Goal: Find specific page/section: Find specific page/section

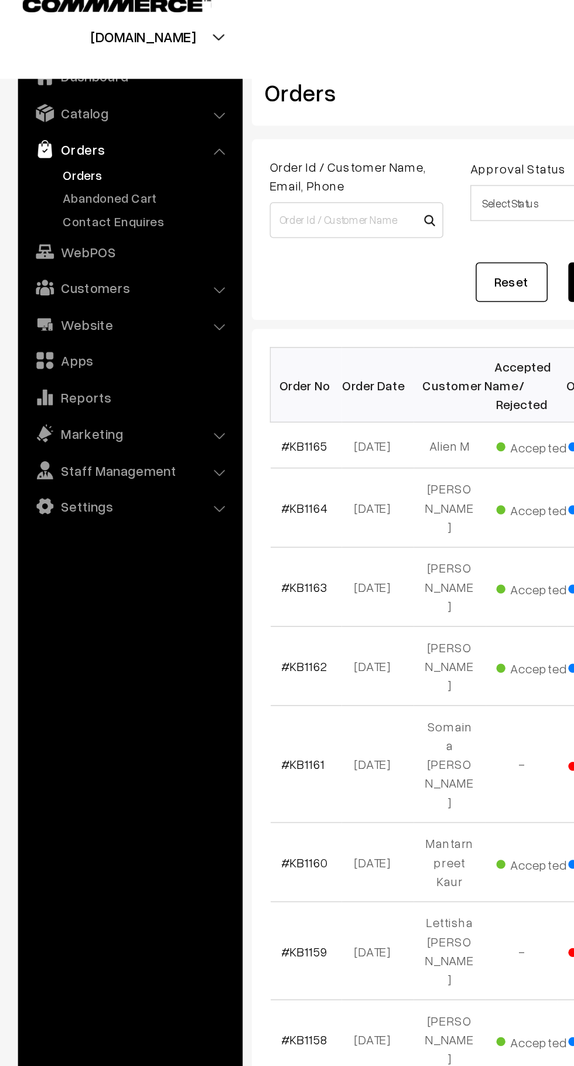
click at [62, 142] on link "Abandoned Cart" at bounding box center [96, 145] width 116 height 12
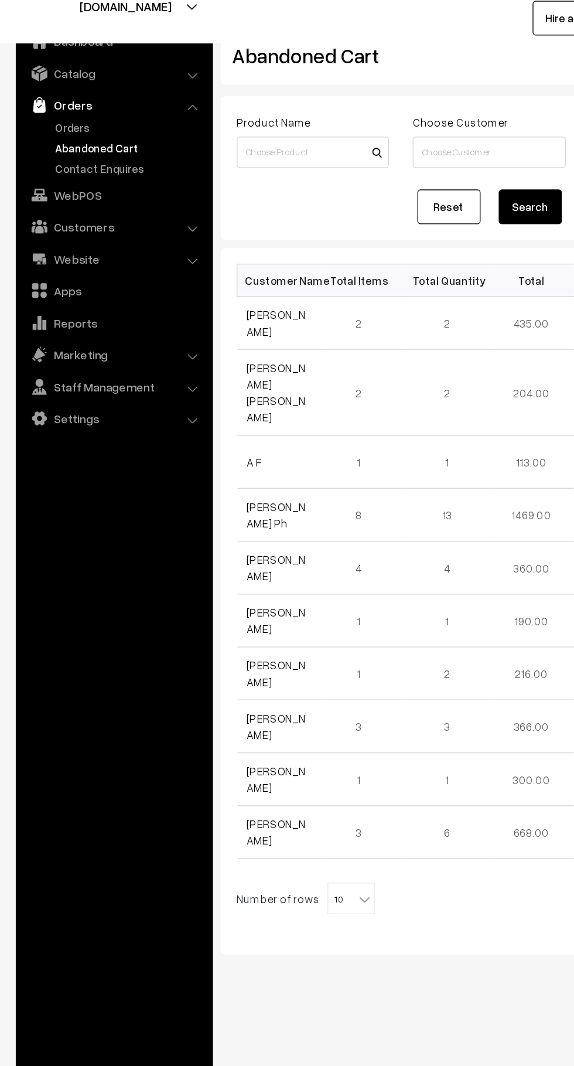
click at [46, 129] on link "Orders" at bounding box center [96, 130] width 116 height 12
